Goal: Find specific page/section: Find specific page/section

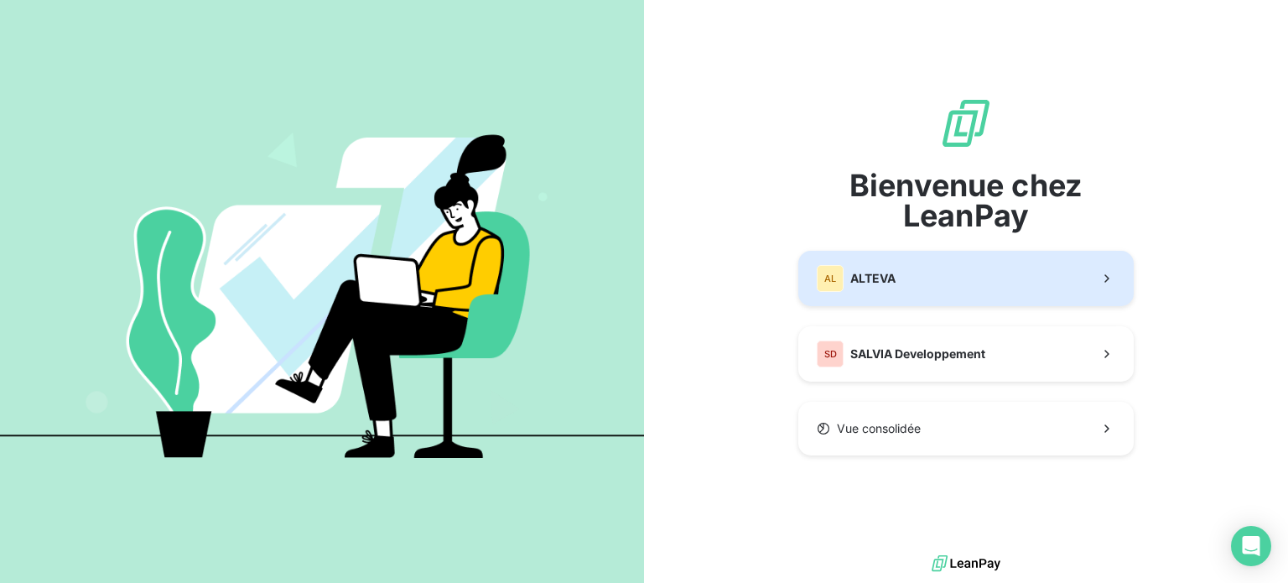
click at [959, 266] on button "AL ALTEVA" at bounding box center [965, 278] width 335 height 55
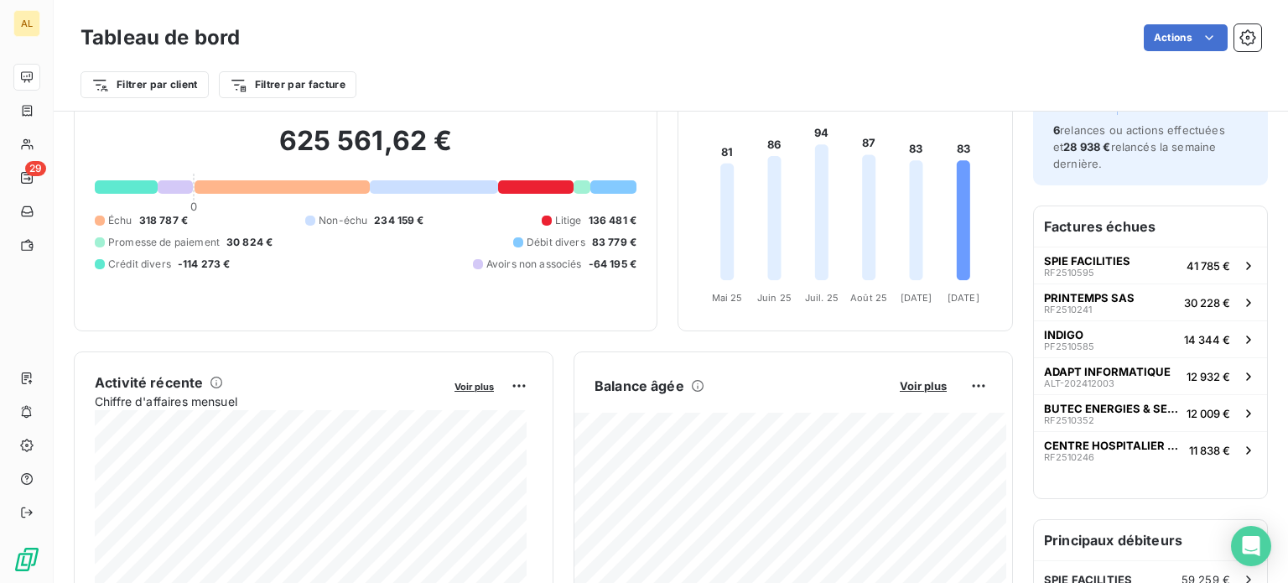
scroll to position [84, 0]
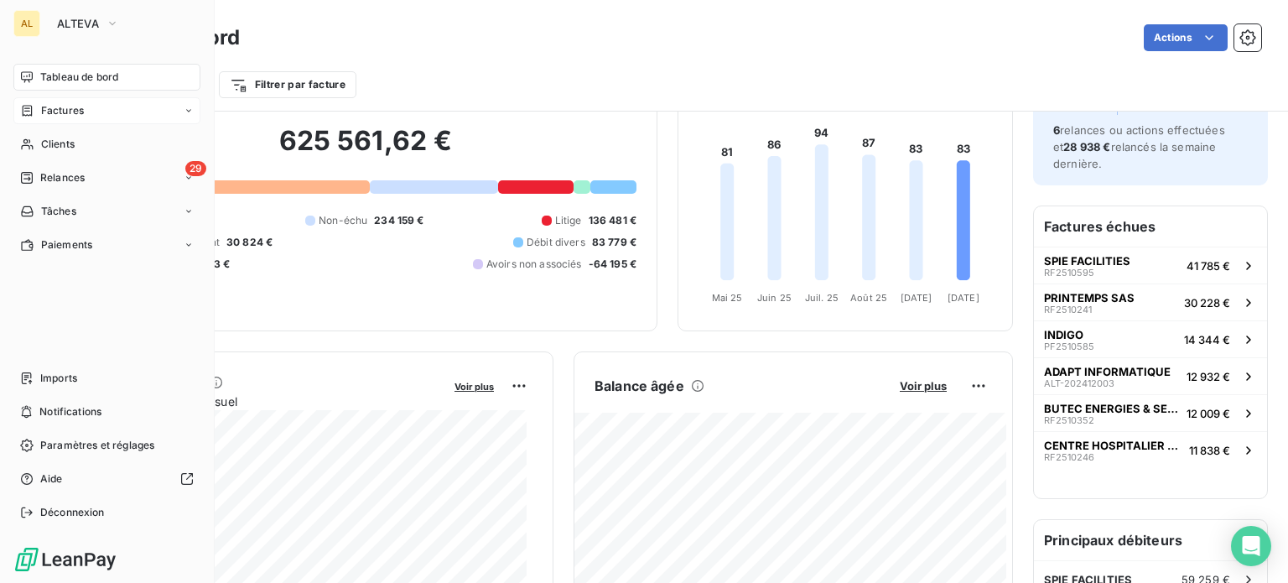
click at [70, 106] on span "Factures" at bounding box center [62, 110] width 43 height 15
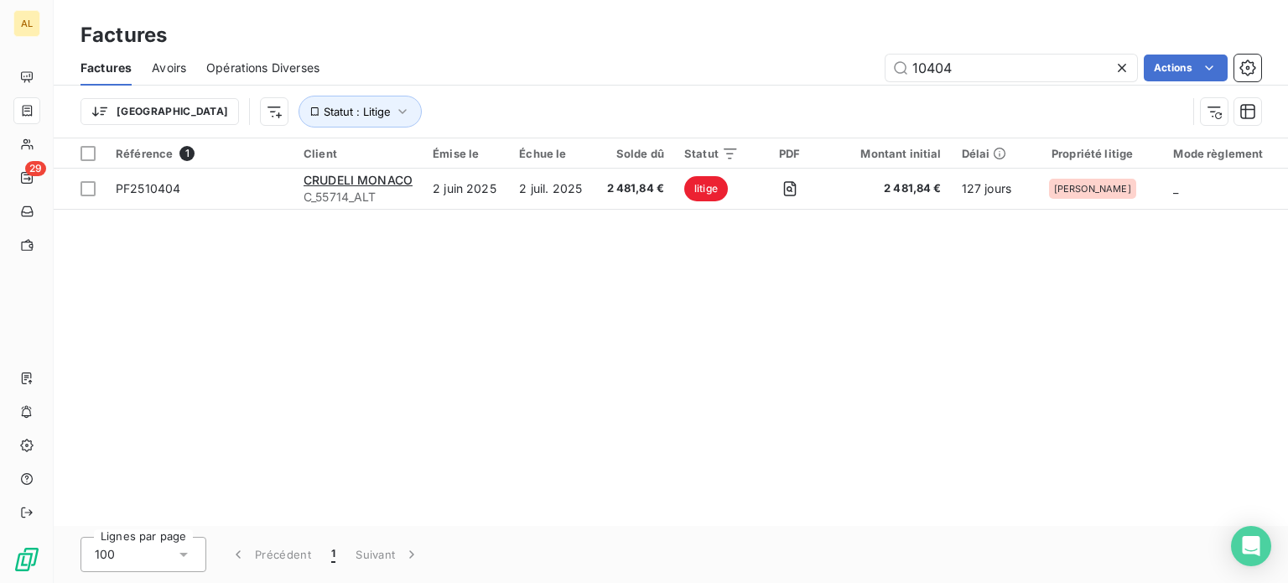
drag, startPoint x: 981, startPoint y: 60, endPoint x: 801, endPoint y: 23, distance: 184.0
click at [808, 26] on div "Factures Factures Avoirs Opérations Diverses 10404 Actions Trier Statut : Litige" at bounding box center [671, 69] width 1234 height 138
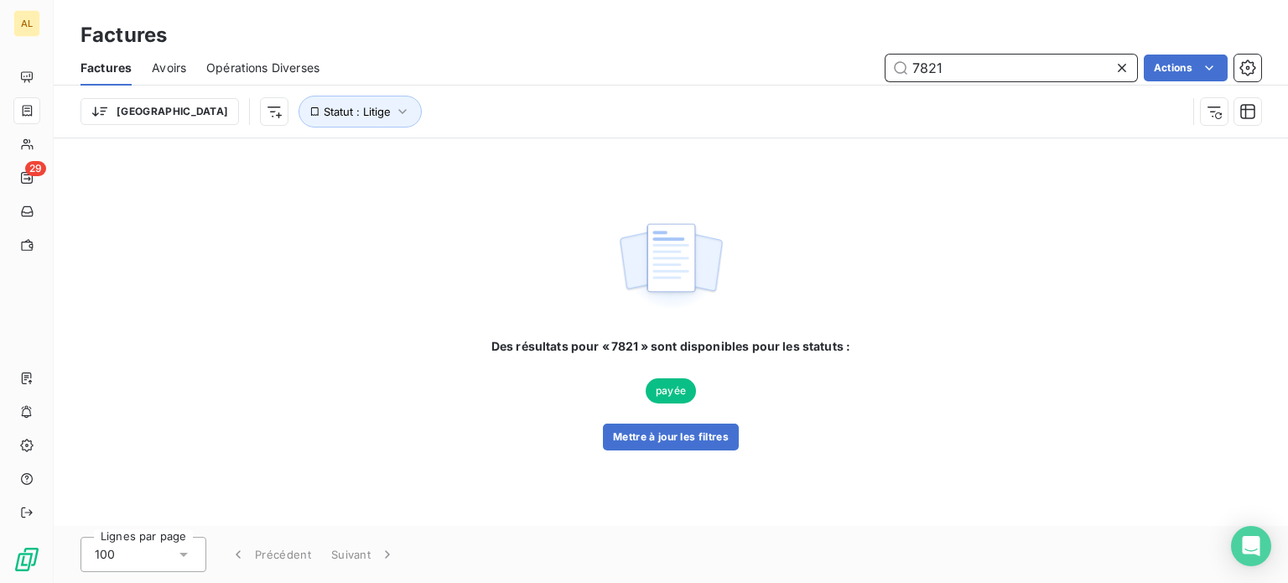
drag, startPoint x: 969, startPoint y: 67, endPoint x: 818, endPoint y: 49, distance: 152.1
click at [822, 50] on div "Factures Avoirs Opérations Diverses 7821 Actions" at bounding box center [671, 67] width 1234 height 35
drag, startPoint x: 963, startPoint y: 62, endPoint x: 825, endPoint y: 46, distance: 138.4
click at [826, 48] on div "Factures Factures Avoirs Opérations Diverses 8657 Actions Trier Statut : Litige" at bounding box center [671, 69] width 1234 height 138
drag, startPoint x: 891, startPoint y: 61, endPoint x: 827, endPoint y: 49, distance: 65.8
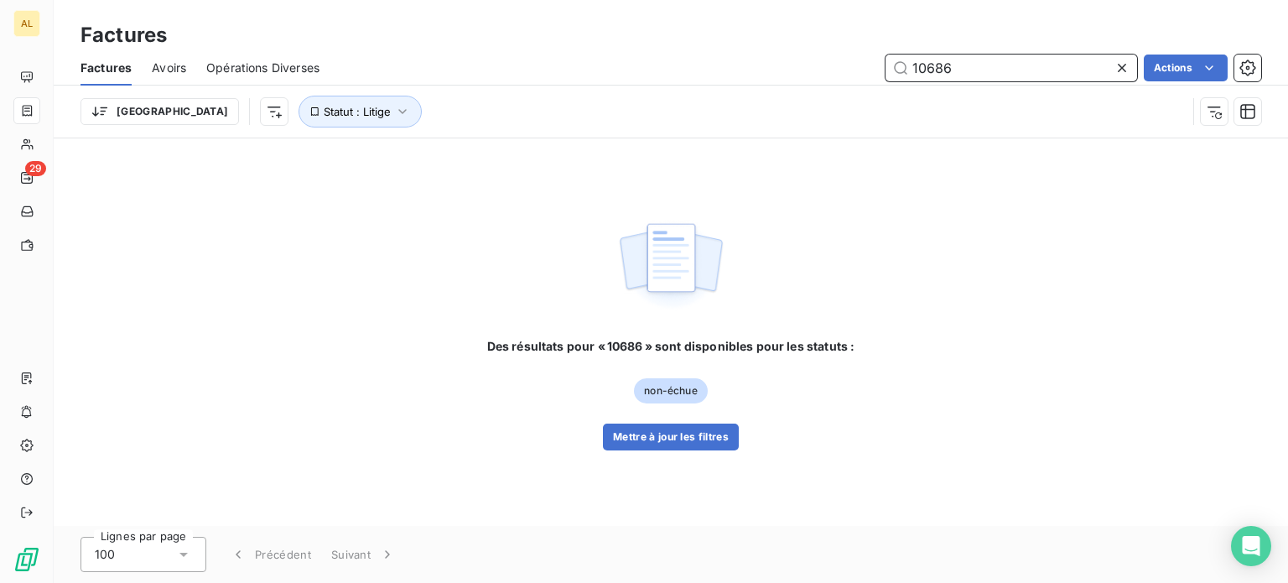
click at [844, 53] on div "Factures Avoirs Opérations Diverses 10686 Actions" at bounding box center [671, 67] width 1234 height 35
type input "8651"
